Goal: Task Accomplishment & Management: Manage account settings

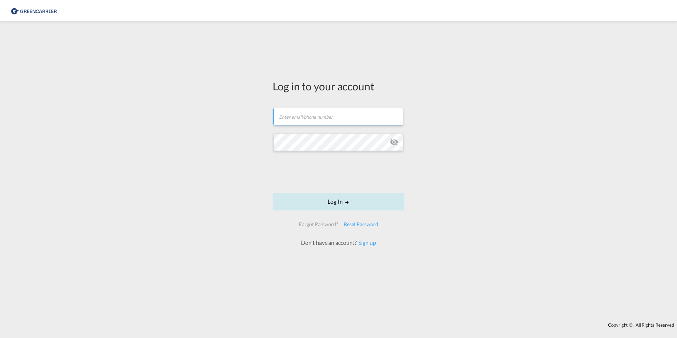
type input "[DOMAIN_NAME][EMAIL_ADDRESS][DOMAIN_NAME]"
click at [335, 201] on button "Log In" at bounding box center [339, 202] width 132 height 18
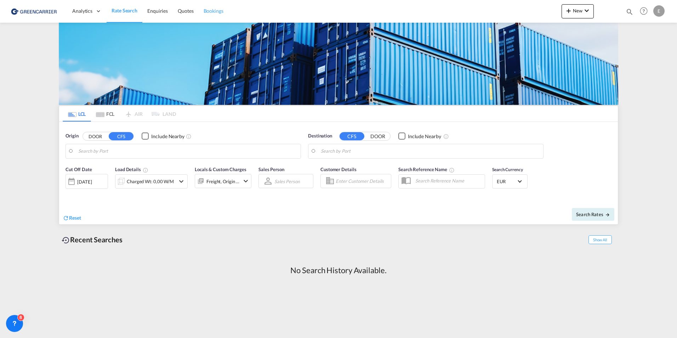
drag, startPoint x: 213, startPoint y: 12, endPoint x: 209, endPoint y: 14, distance: 4.5
click at [213, 12] on span "Bookings" at bounding box center [214, 11] width 20 height 6
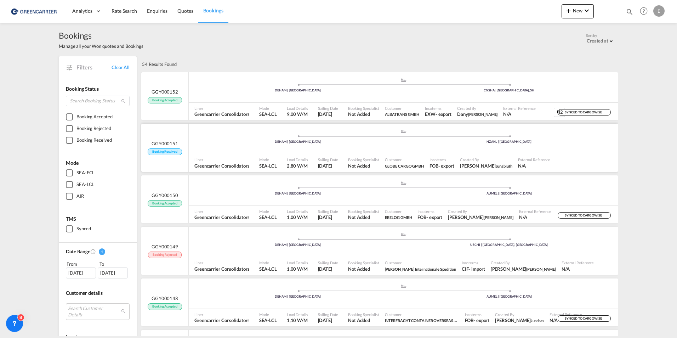
click at [244, 144] on div ".a{fill:#aaa8ad;} .a{fill:#aaa8ad;} DEHAM | [GEOGRAPHIC_DATA] NZAKL | [GEOGRAPH…" at bounding box center [403, 139] width 429 height 21
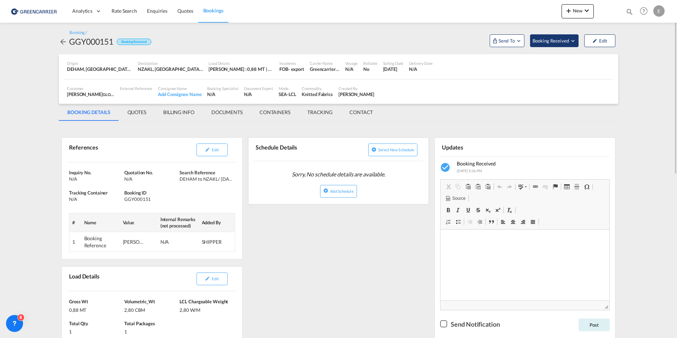
click at [545, 42] on span "Booking Received" at bounding box center [551, 40] width 37 height 7
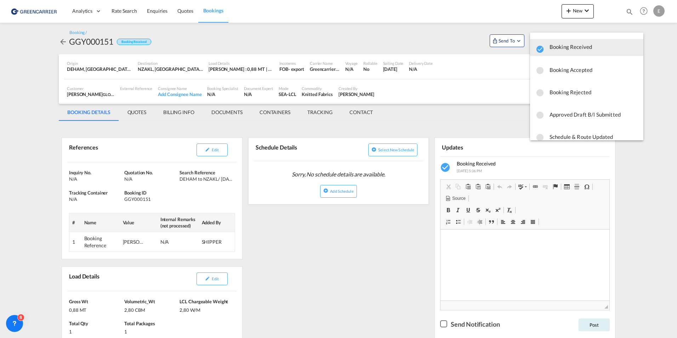
click at [562, 71] on span "Booking Accepted" at bounding box center [593, 69] width 88 height 13
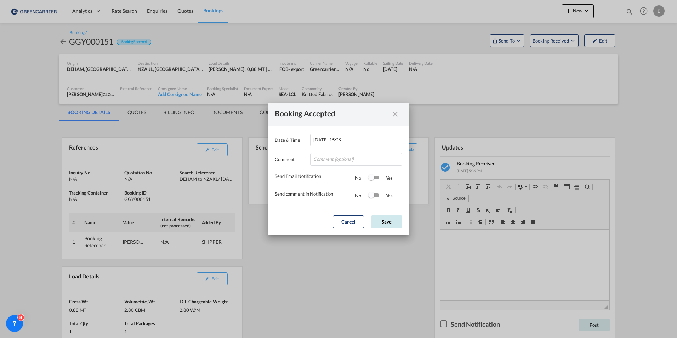
click at [393, 223] on button "Save" at bounding box center [386, 221] width 31 height 13
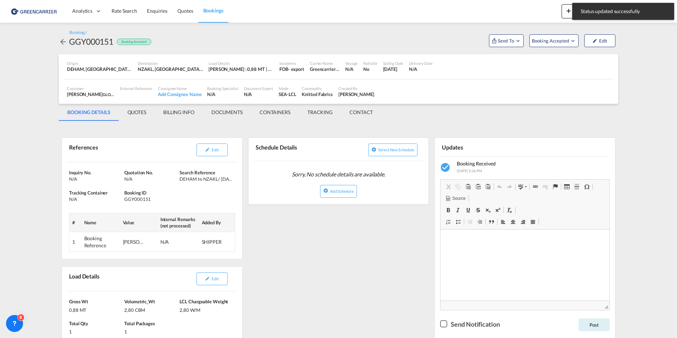
click at [516, 40] on md-icon "Open demo menu" at bounding box center [518, 41] width 6 height 6
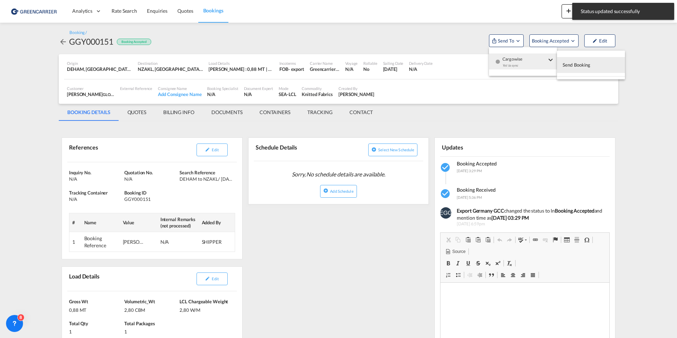
click at [517, 41] on md-backdrop at bounding box center [338, 169] width 677 height 338
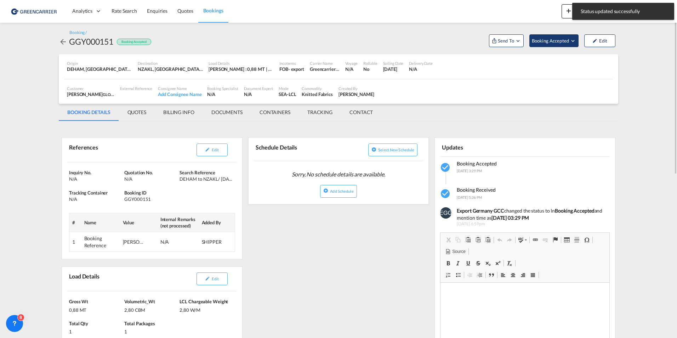
click at [568, 41] on span "Booking Accepted" at bounding box center [551, 40] width 38 height 7
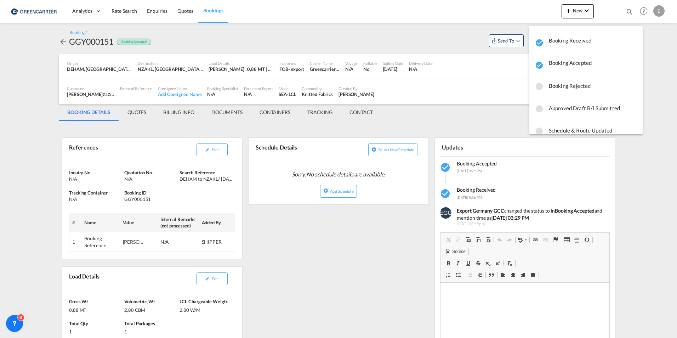
click at [340, 39] on md-backdrop at bounding box center [338, 169] width 677 height 338
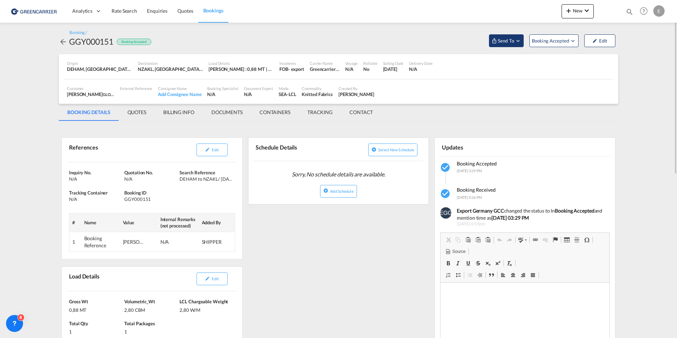
click at [508, 40] on span "Send To" at bounding box center [506, 40] width 18 height 7
click at [510, 62] on div "Yet to sync" at bounding box center [524, 67] width 44 height 15
click at [576, 67] on span "Send Booking" at bounding box center [577, 64] width 28 height 11
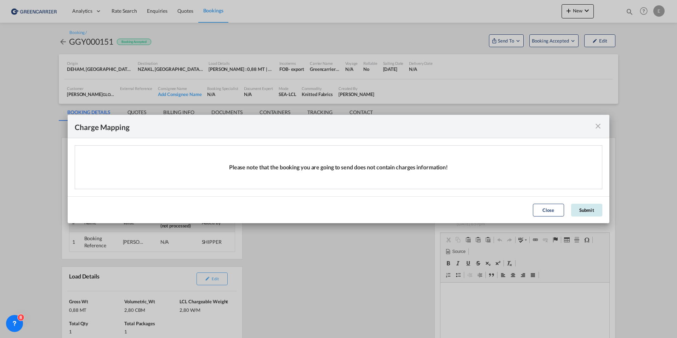
click at [581, 207] on button "Submit" at bounding box center [586, 210] width 31 height 13
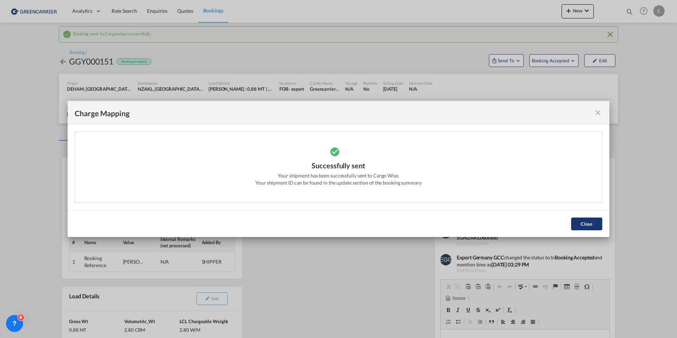
click at [582, 222] on button "Close" at bounding box center [586, 223] width 31 height 13
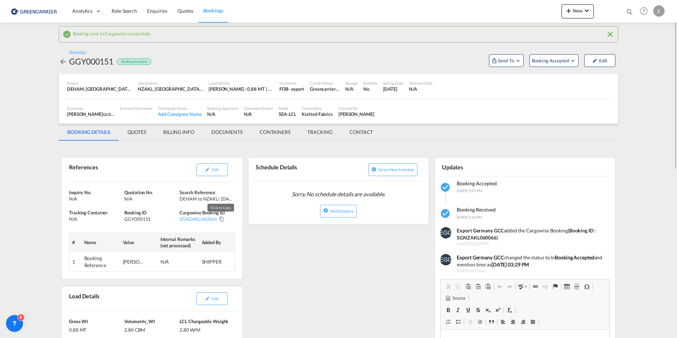
click at [222, 218] on md-icon "Click to Copy" at bounding box center [221, 218] width 5 height 5
drag, startPoint x: 67, startPoint y: 114, endPoint x: 99, endPoint y: 113, distance: 32.6
click at [99, 113] on div "[PERSON_NAME] GLOBE CARGO GMBH , +-1 more" at bounding box center [90, 114] width 47 height 6
copy div "[PERSON_NAME]"
click at [221, 218] on md-icon "Click to Copy" at bounding box center [221, 218] width 5 height 5
